Goal: Task Accomplishment & Management: Manage account settings

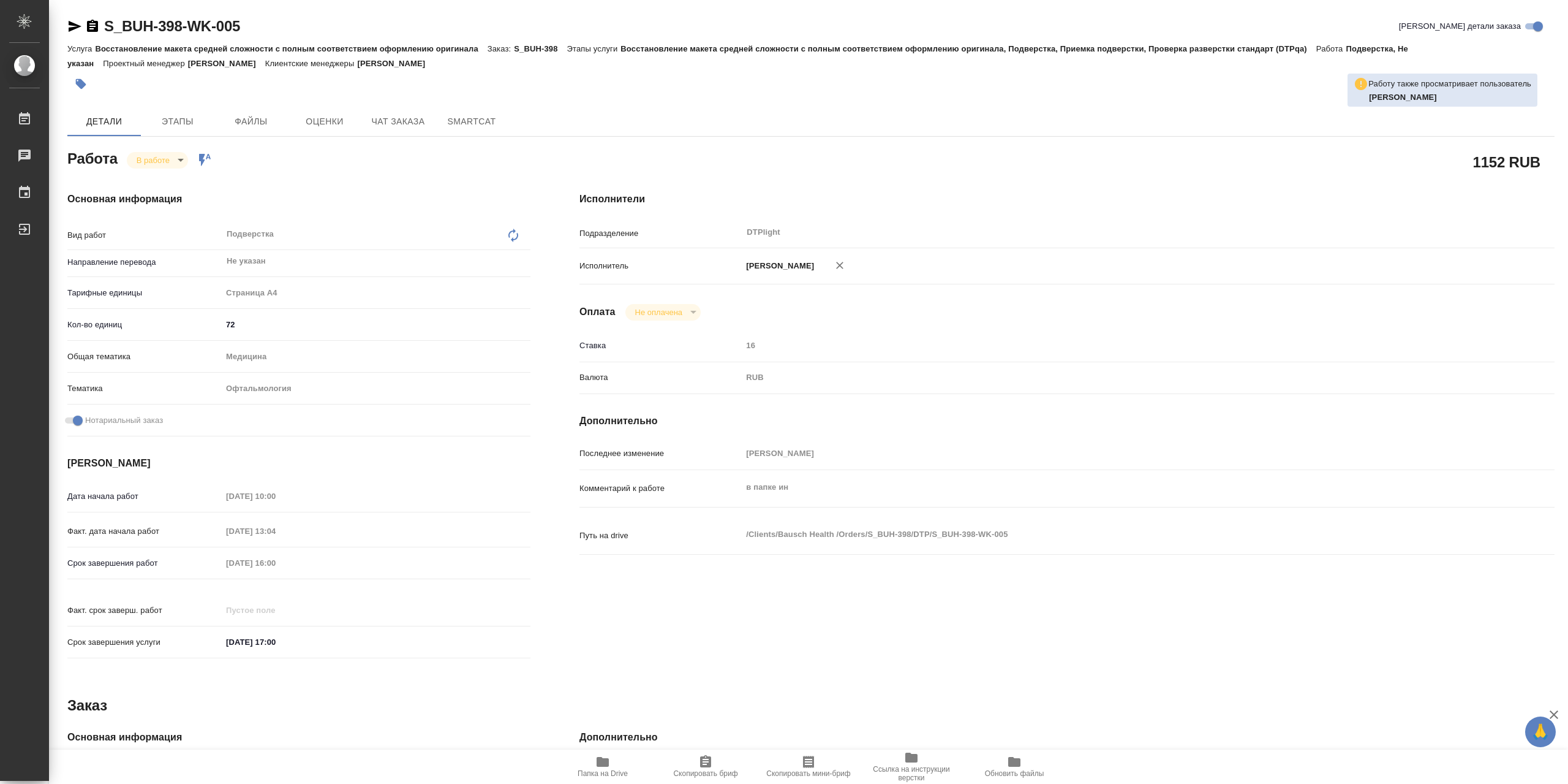
drag, startPoint x: 689, startPoint y: 764, endPoint x: 627, endPoint y: 762, distance: 62.0
click at [632, 762] on div "Папка на Drive Скопировать бриф Скопировать мини-бриф Ссылка на инструкции верс…" at bounding box center [808, 766] width 1519 height 34
click at [627, 762] on span "Папка на Drive" at bounding box center [602, 766] width 89 height 24
click at [167, 161] on body "🙏 .cls-1 fill:#fff; AWATERA Сархатов [PERSON_NAME] Работы 0 Чаты График Выйти S…" at bounding box center [784, 392] width 1568 height 784
click at [182, 183] on li "Выполнен" at bounding box center [167, 184] width 81 height 21
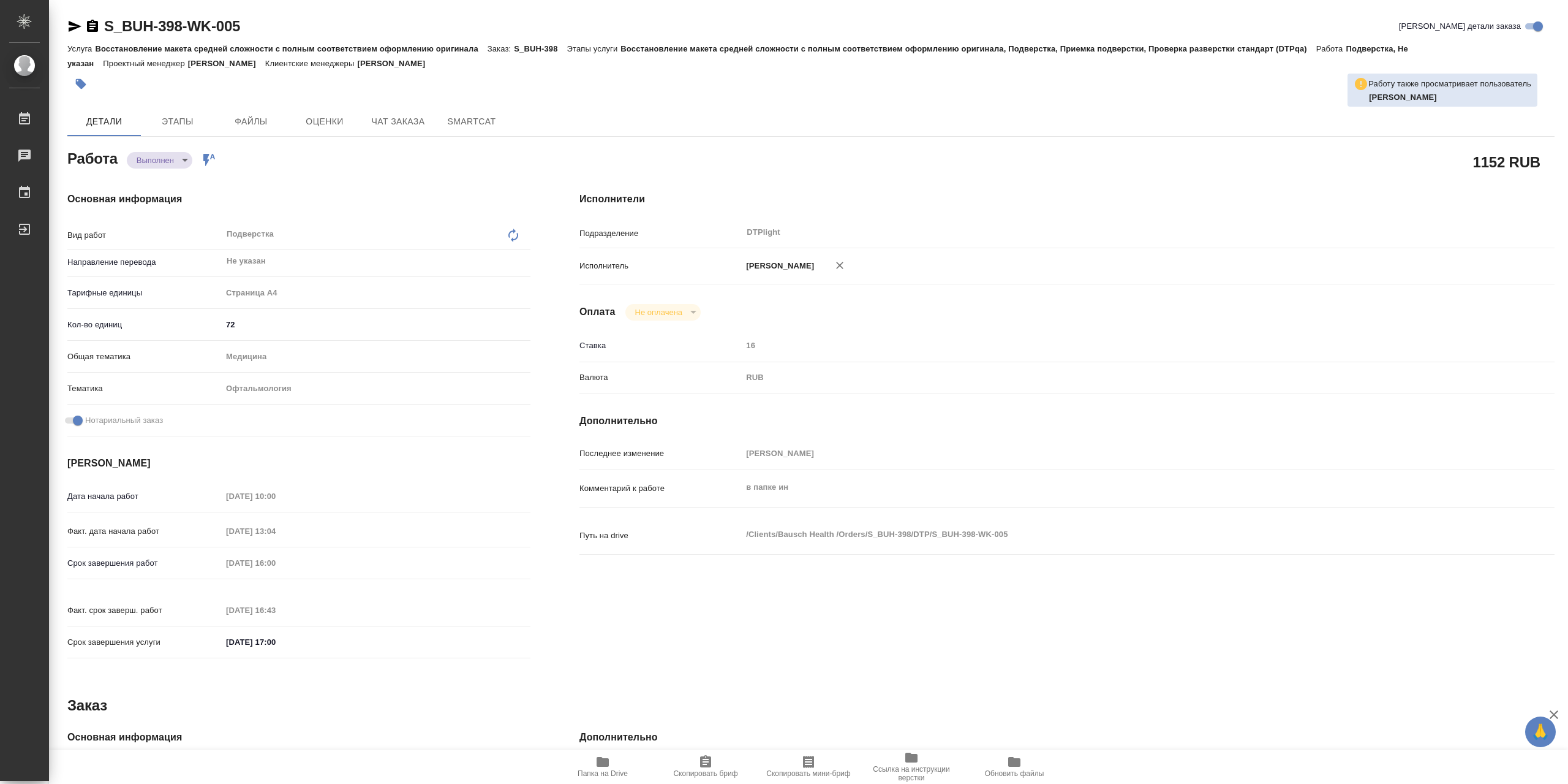
type textarea "x"
